Goal: Information Seeking & Learning: Learn about a topic

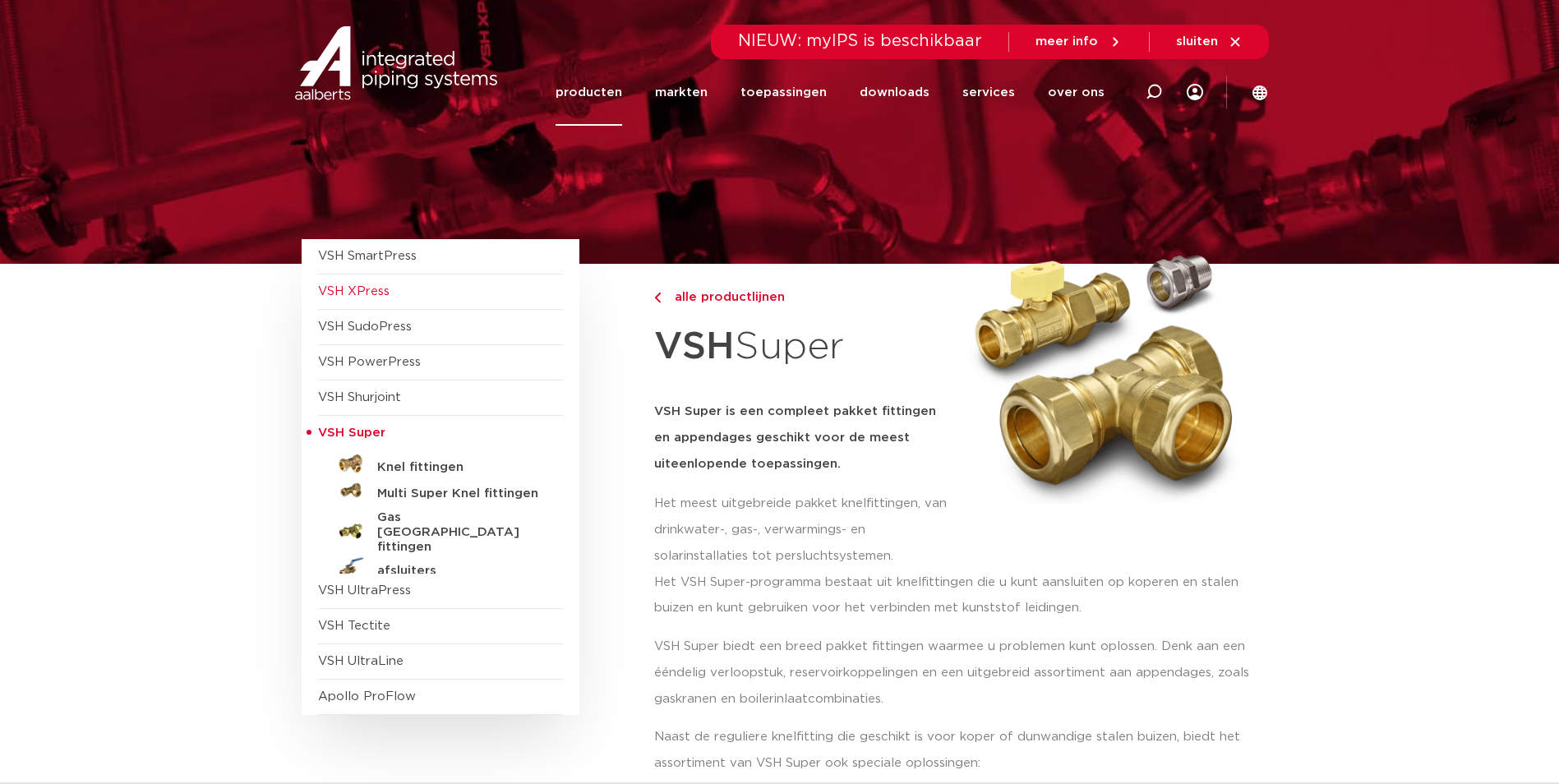
click at [384, 293] on span "VSH XPress" at bounding box center [353, 291] width 72 height 12
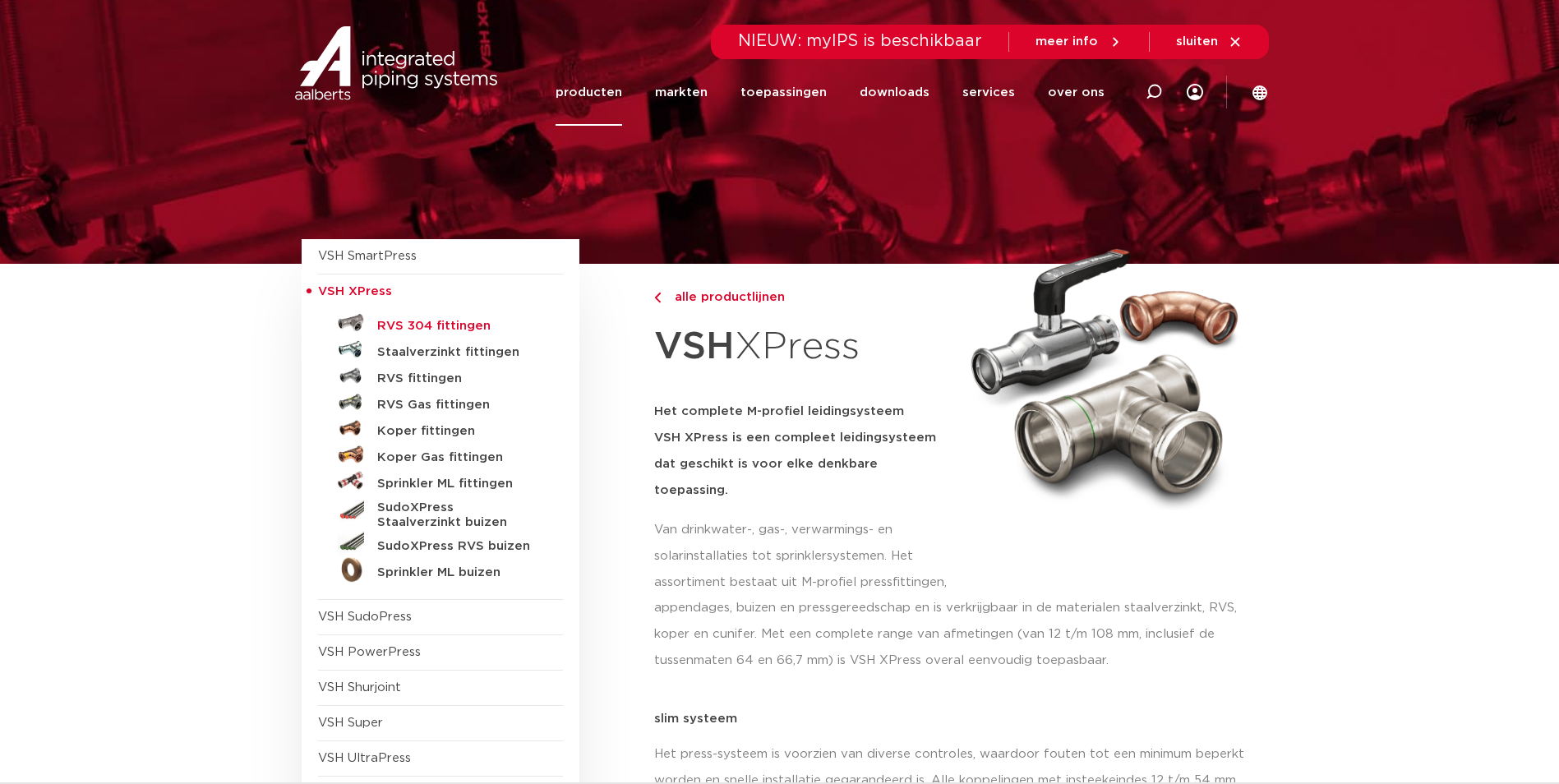
click at [452, 323] on h5 "RVS 304 fittingen" at bounding box center [459, 325] width 163 height 14
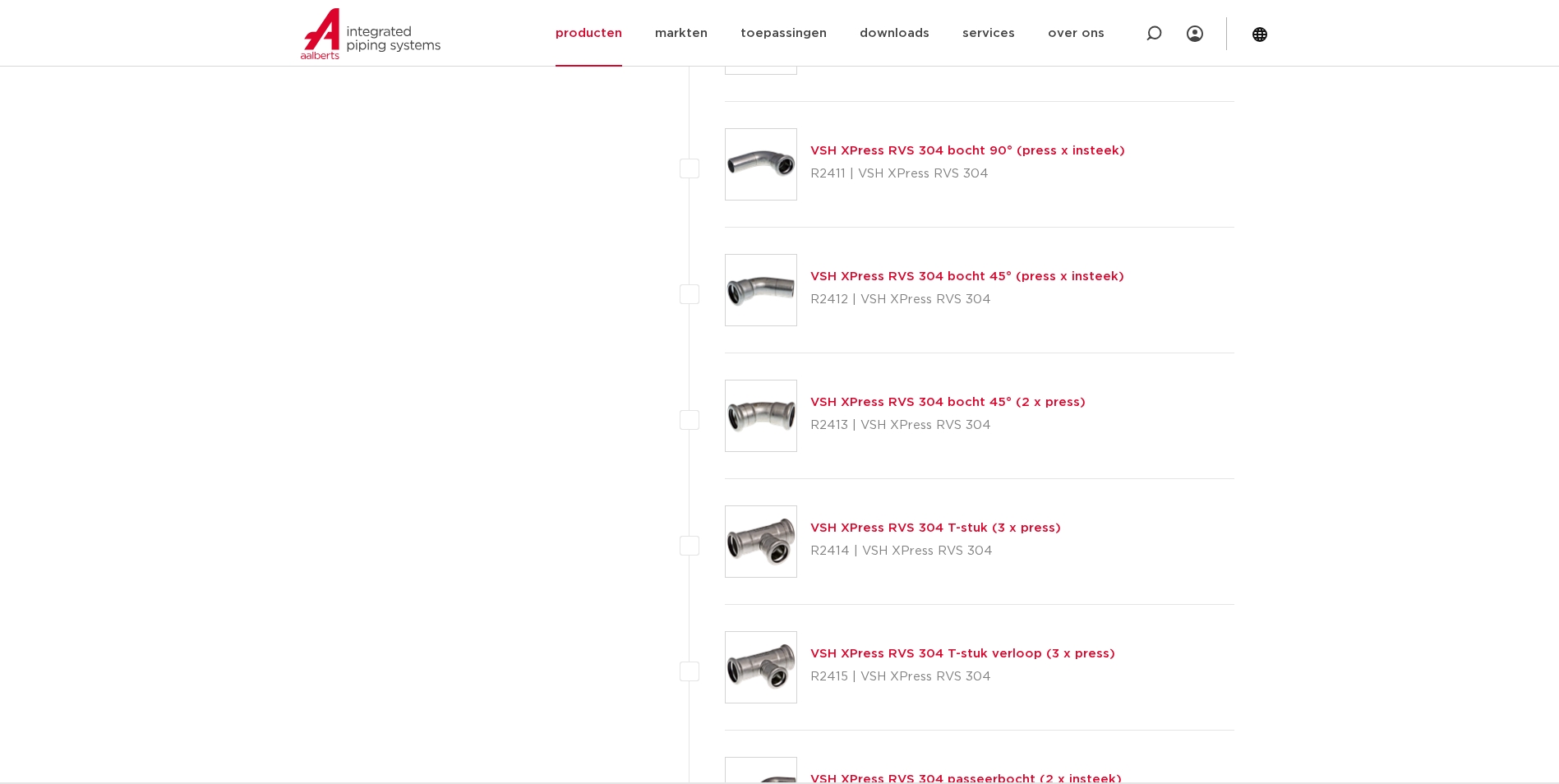
scroll to position [1233, 0]
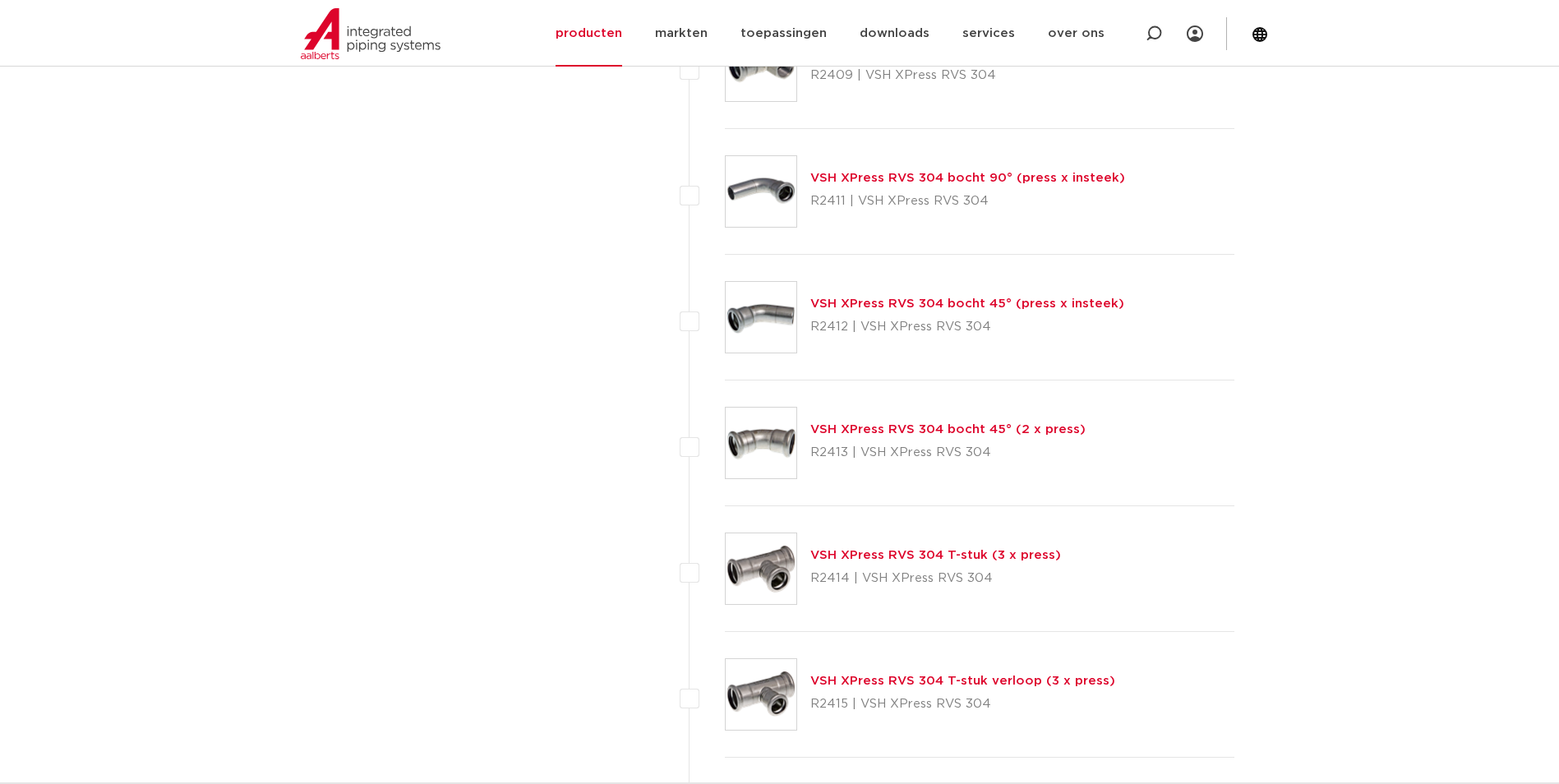
click at [840, 553] on link "VSH XPress RVS 304 T-stuk (3 x press)" at bounding box center [936, 554] width 251 height 12
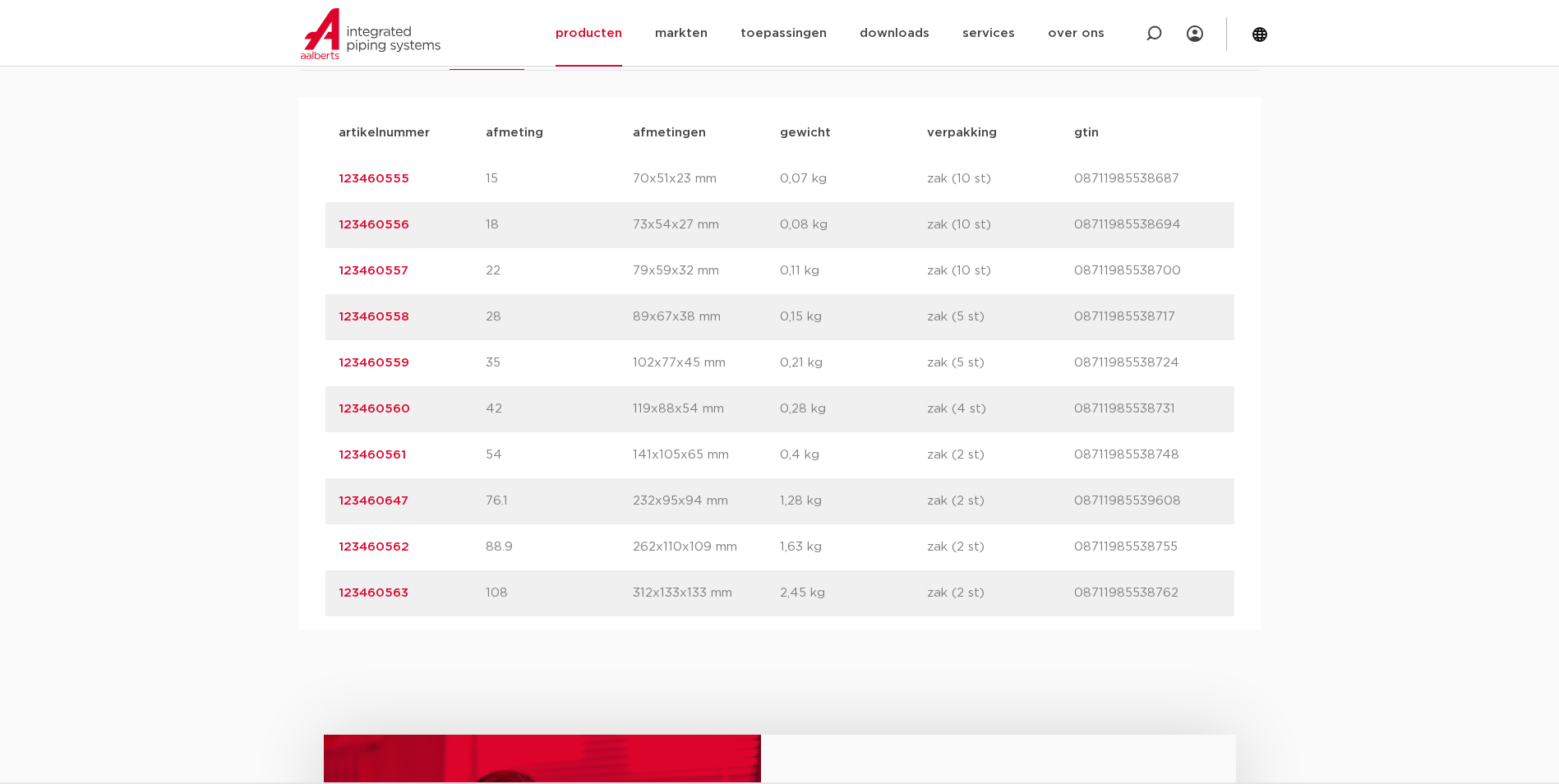
scroll to position [1397, 0]
